Goal: Browse casually: Explore the website without a specific task or goal

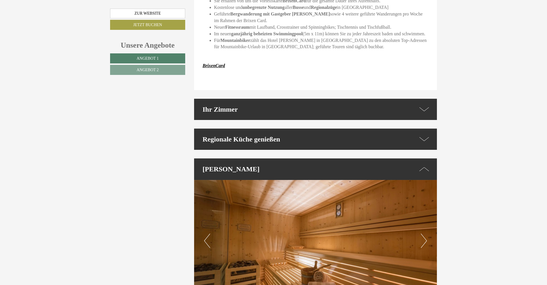
scroll to position [1176, 0]
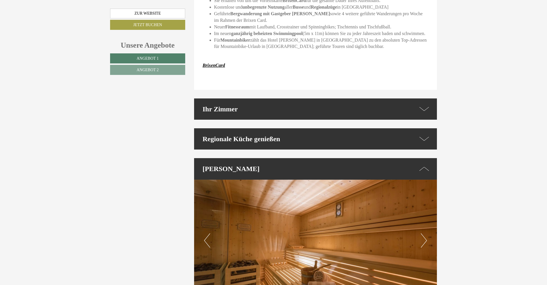
click at [240, 98] on div "Ihr Zimmer" at bounding box center [315, 108] width 243 height 21
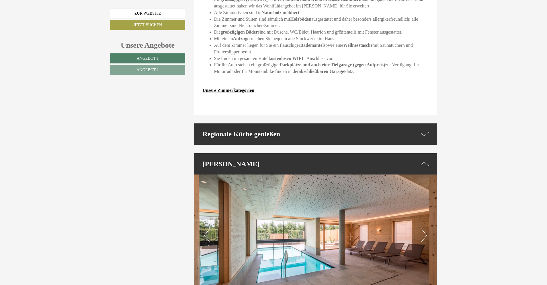
scroll to position [1348, 0]
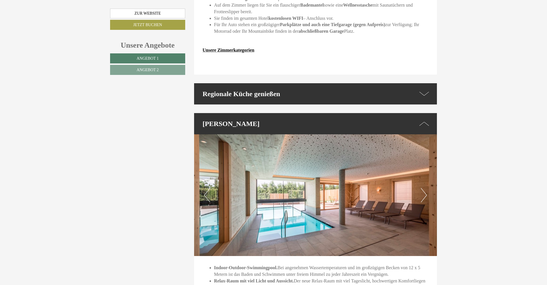
click at [246, 83] on div "Regionale Küche genießen" at bounding box center [315, 93] width 243 height 21
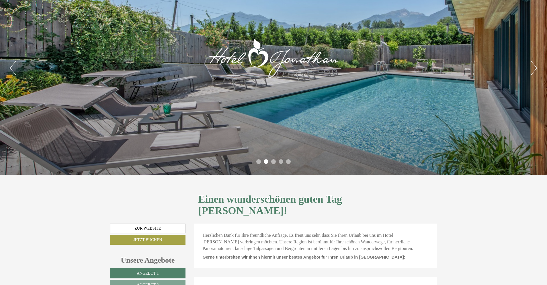
scroll to position [29, 0]
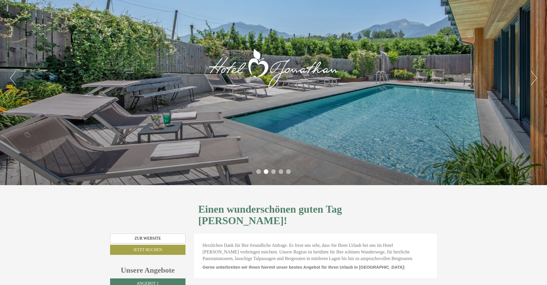
click at [536, 80] on button "Next" at bounding box center [534, 78] width 6 height 14
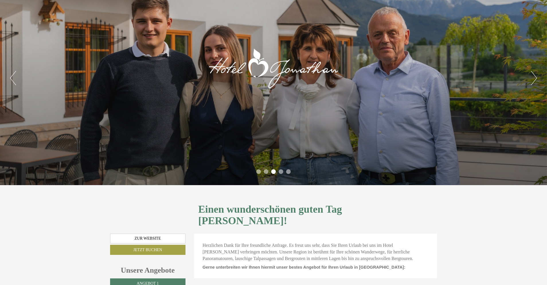
click at [536, 80] on button "Next" at bounding box center [534, 78] width 6 height 14
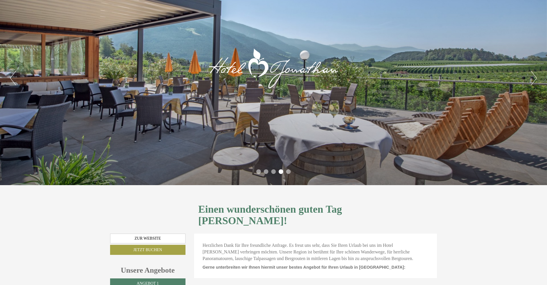
click at [536, 80] on button "Next" at bounding box center [534, 78] width 6 height 14
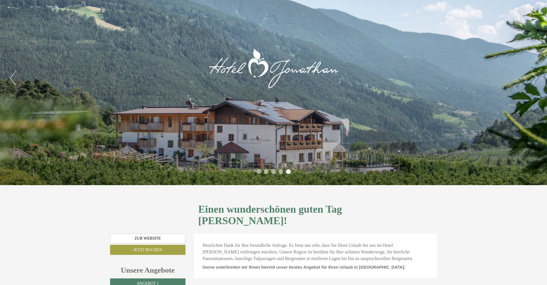
click at [536, 80] on button "Next" at bounding box center [534, 78] width 6 height 14
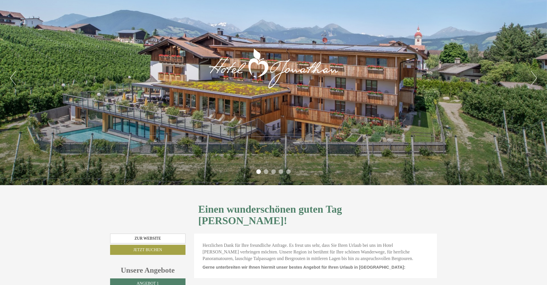
click at [536, 80] on button "Next" at bounding box center [534, 78] width 6 height 14
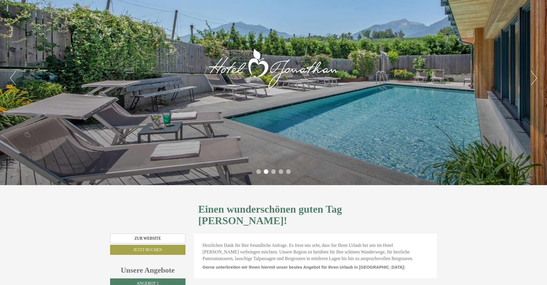
click at [536, 80] on button "Next" at bounding box center [534, 78] width 6 height 14
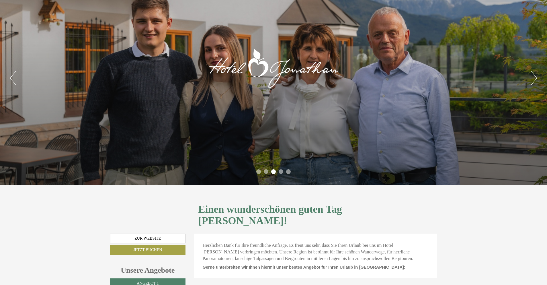
click at [536, 80] on button "Next" at bounding box center [534, 78] width 6 height 14
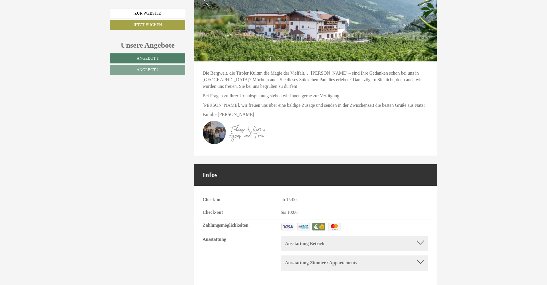
scroll to position [2157, 0]
